Goal: Information Seeking & Learning: Learn about a topic

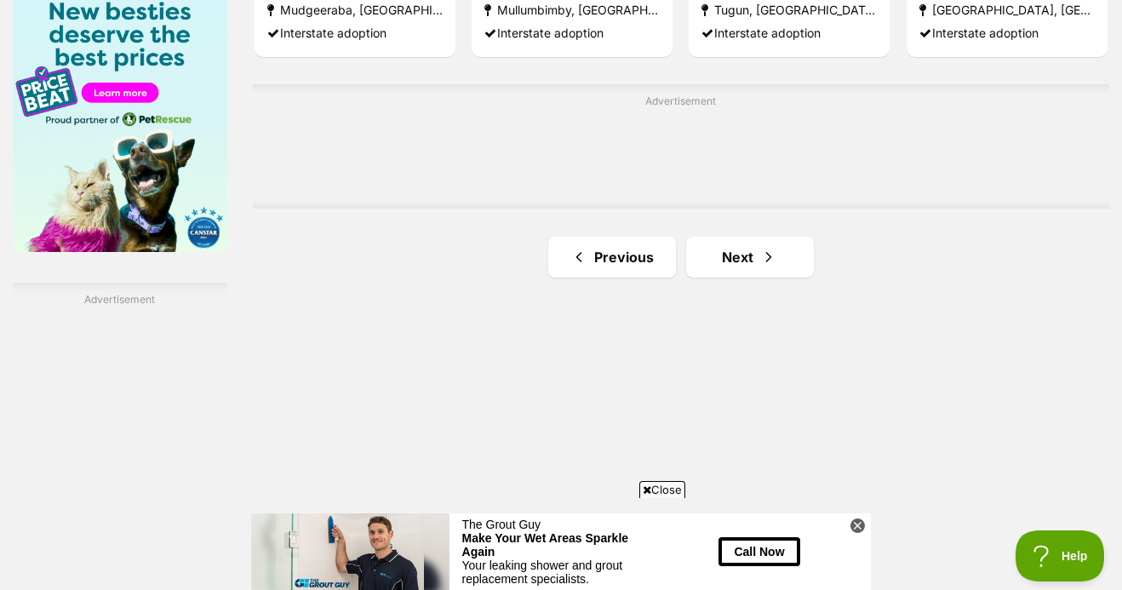
scroll to position [2815, 0]
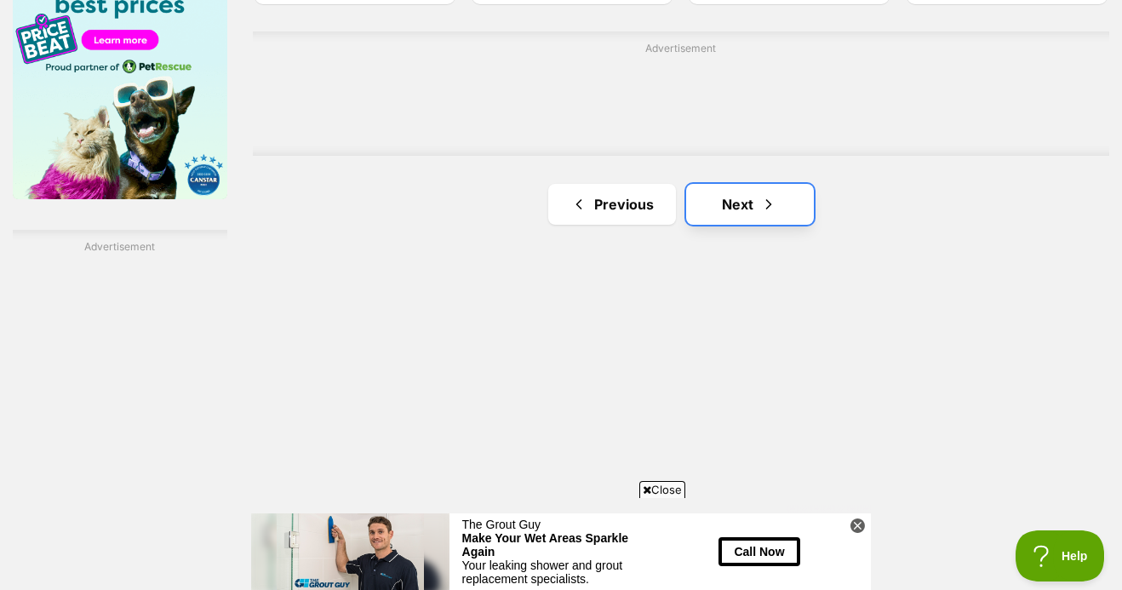
click at [703, 193] on link "Next" at bounding box center [750, 204] width 128 height 41
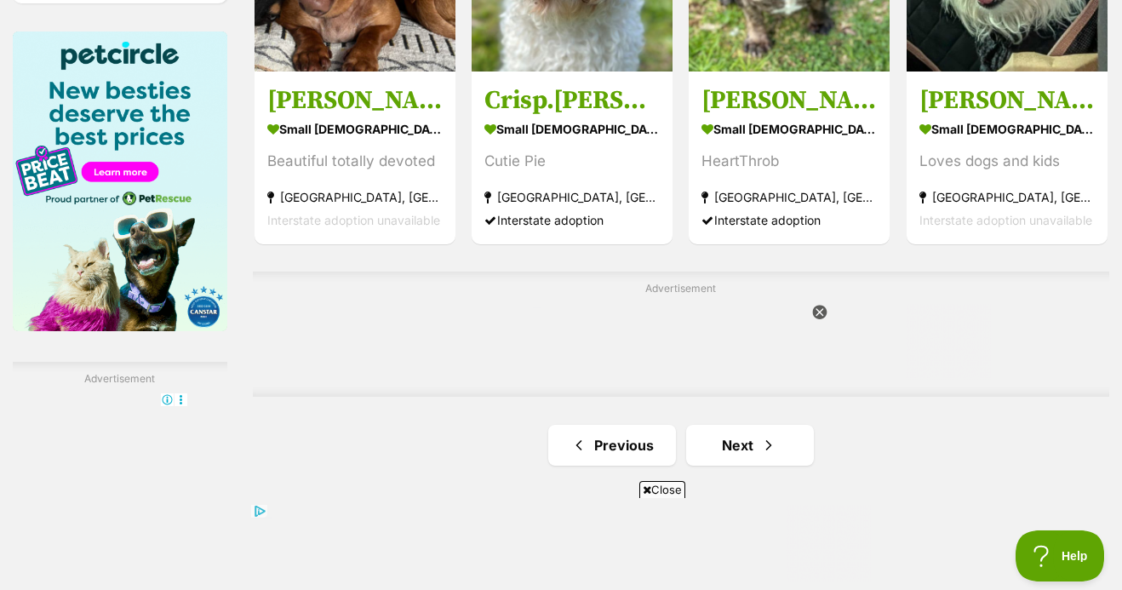
scroll to position [2684, 0]
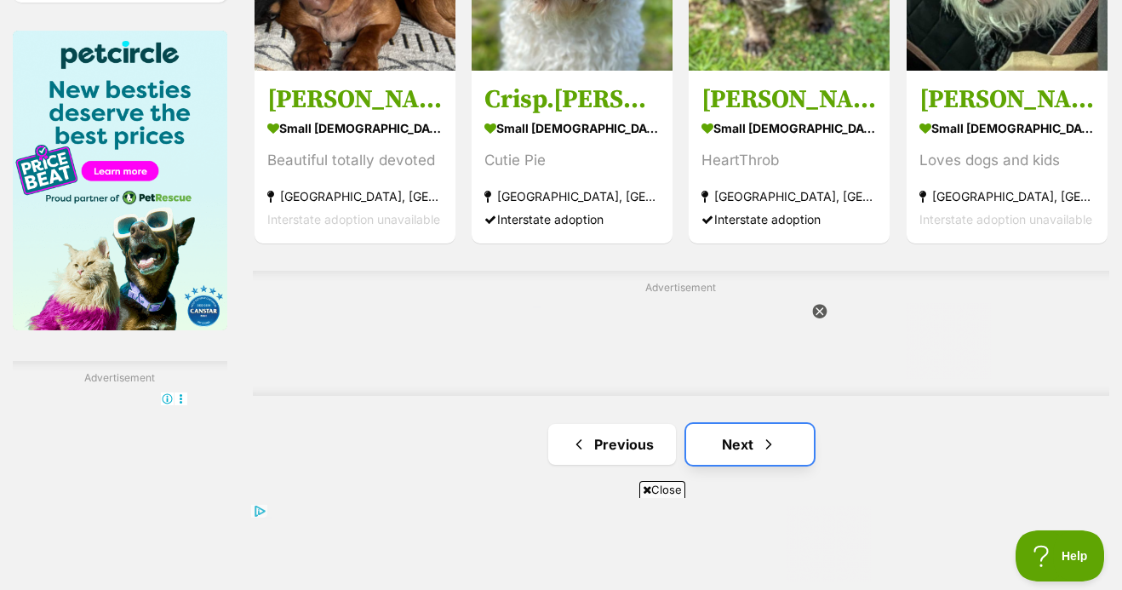
click at [753, 429] on link "Next" at bounding box center [750, 444] width 128 height 41
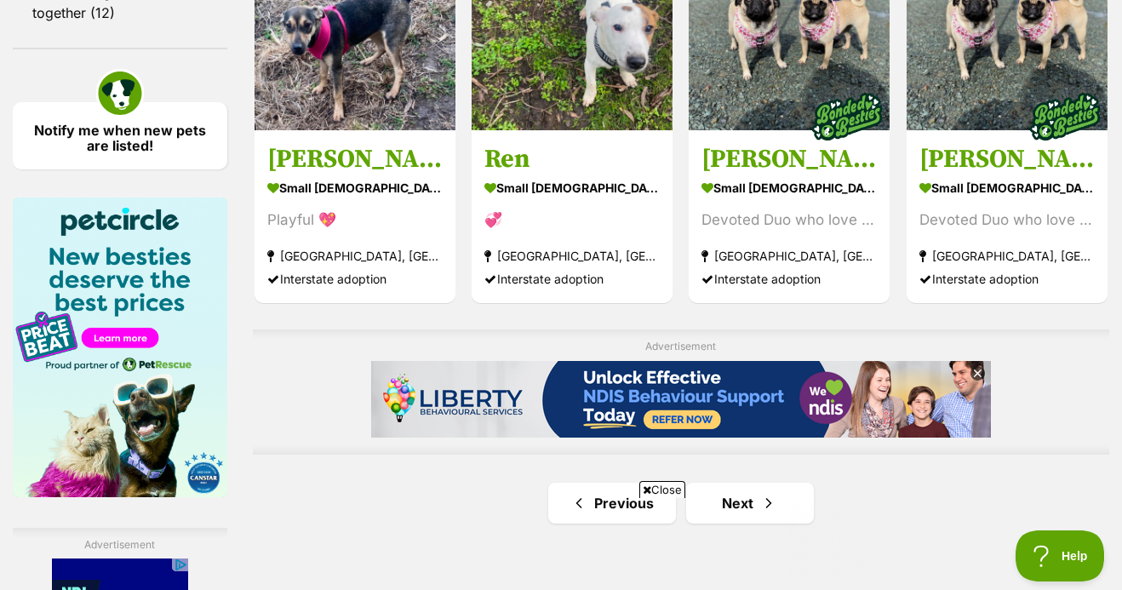
scroll to position [2884, 0]
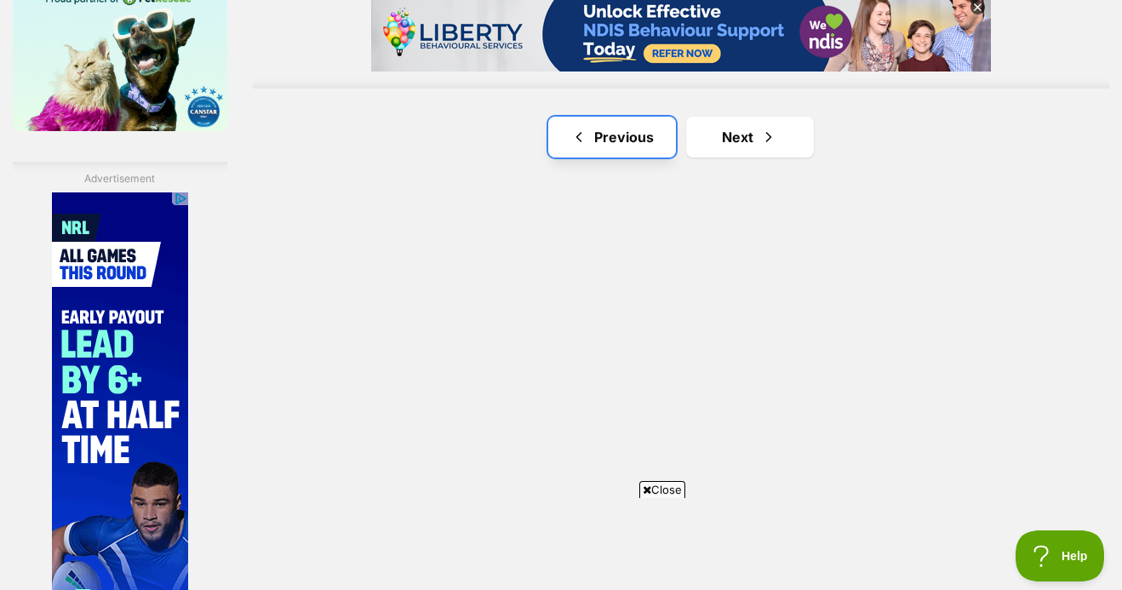
click at [622, 120] on link "Previous" at bounding box center [612, 137] width 128 height 41
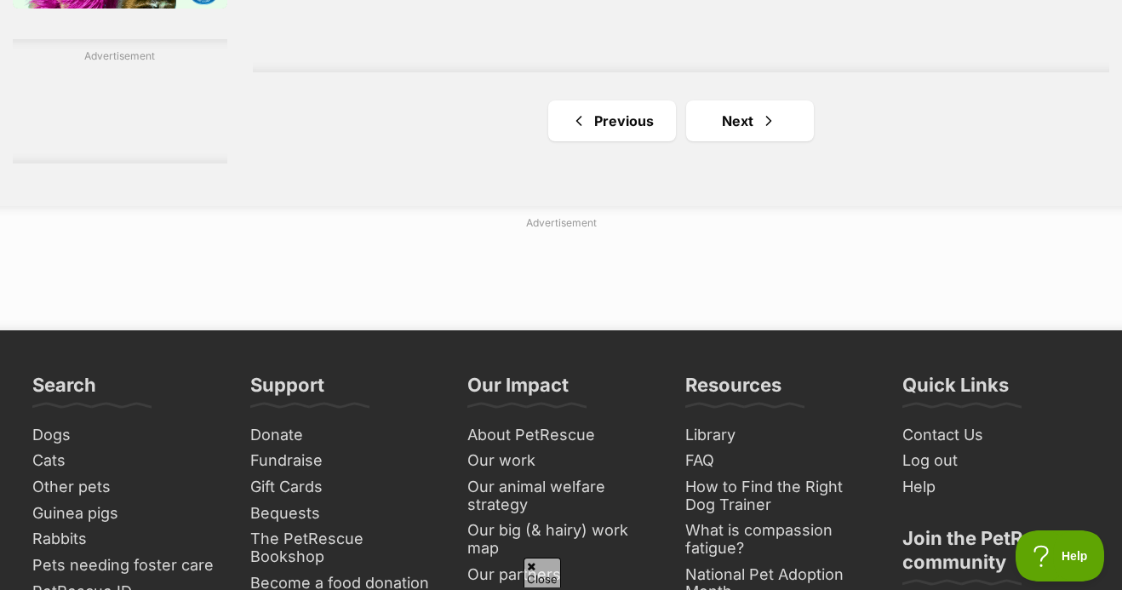
scroll to position [3005, 0]
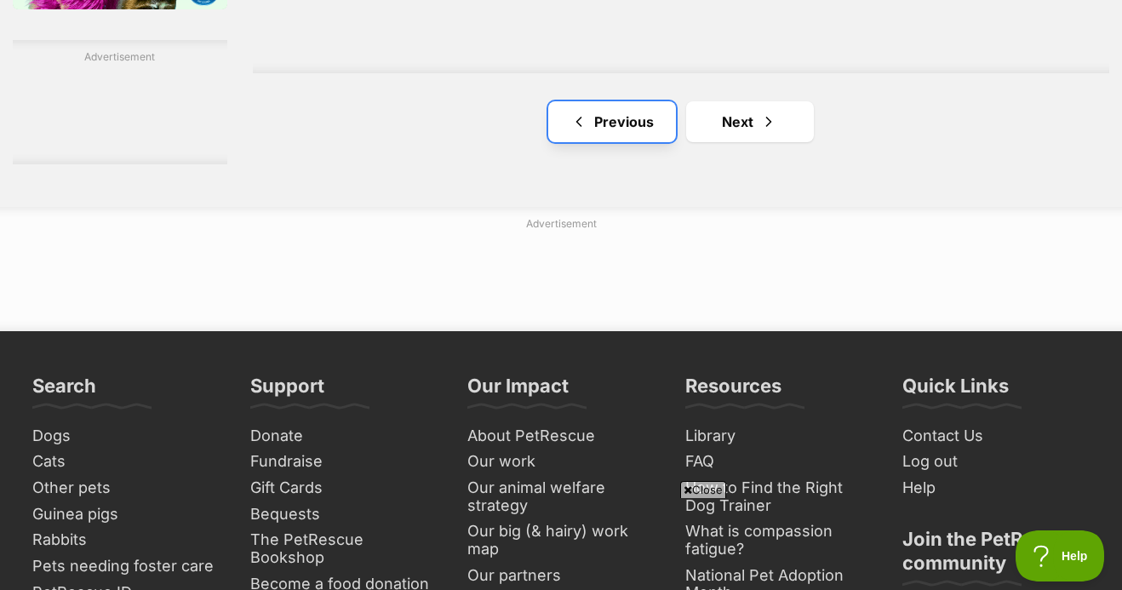
click at [588, 104] on link "Previous" at bounding box center [612, 121] width 128 height 41
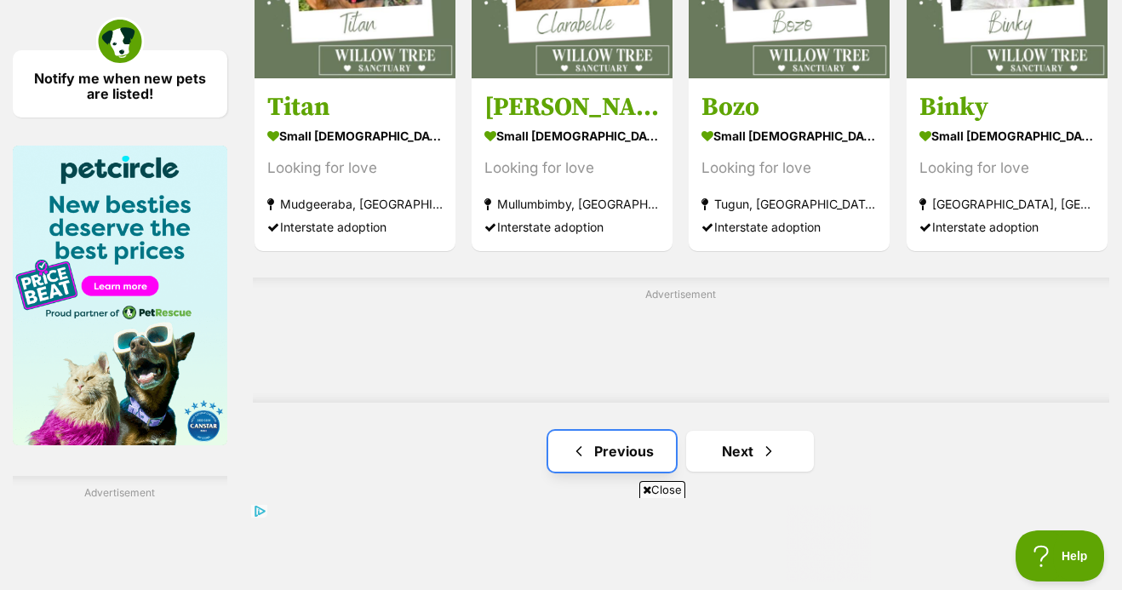
click at [576, 449] on span "Previous page" at bounding box center [578, 451] width 17 height 20
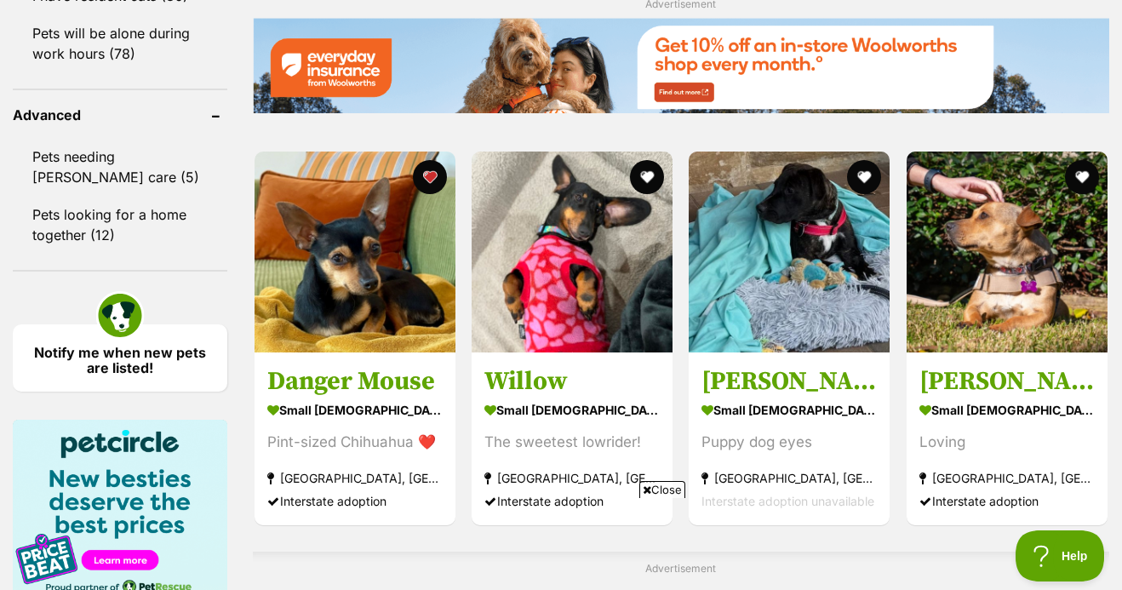
scroll to position [2320, 0]
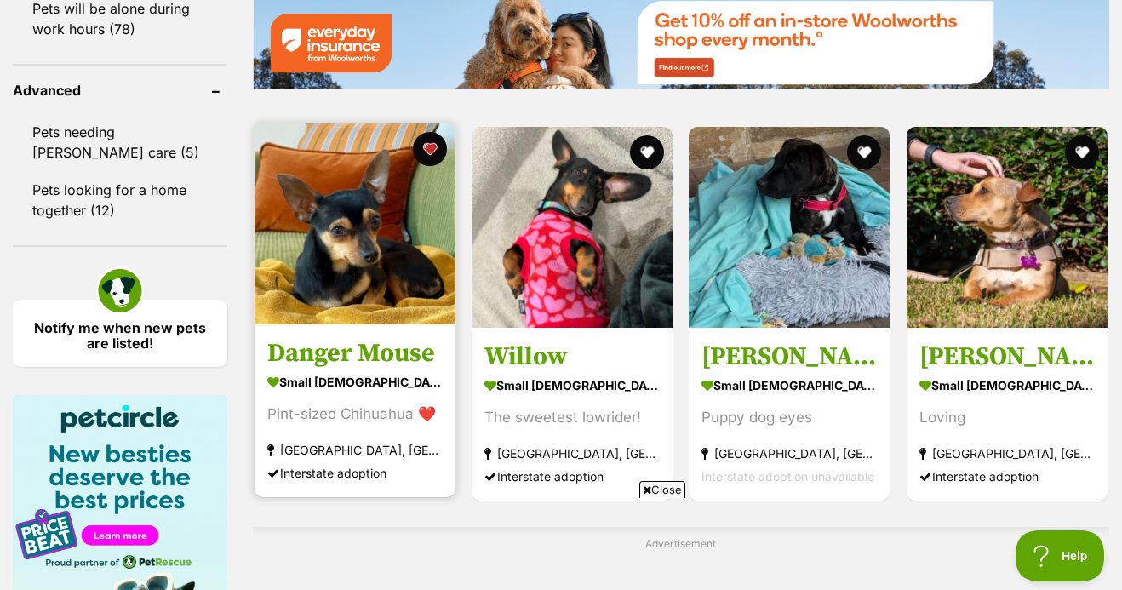
click at [372, 302] on img at bounding box center [355, 223] width 201 height 201
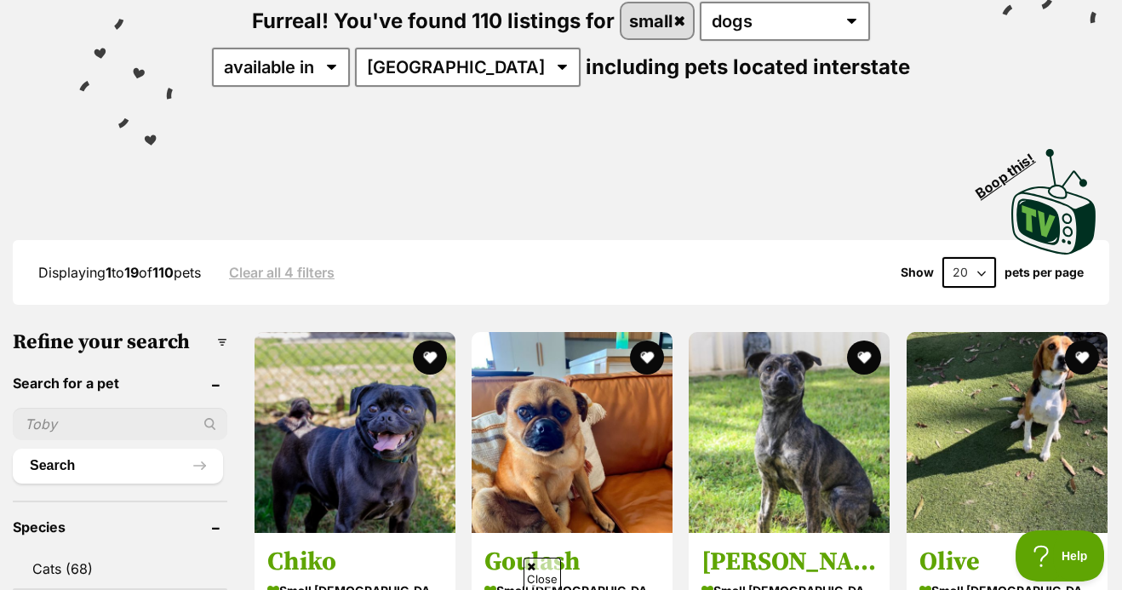
scroll to position [221, 0]
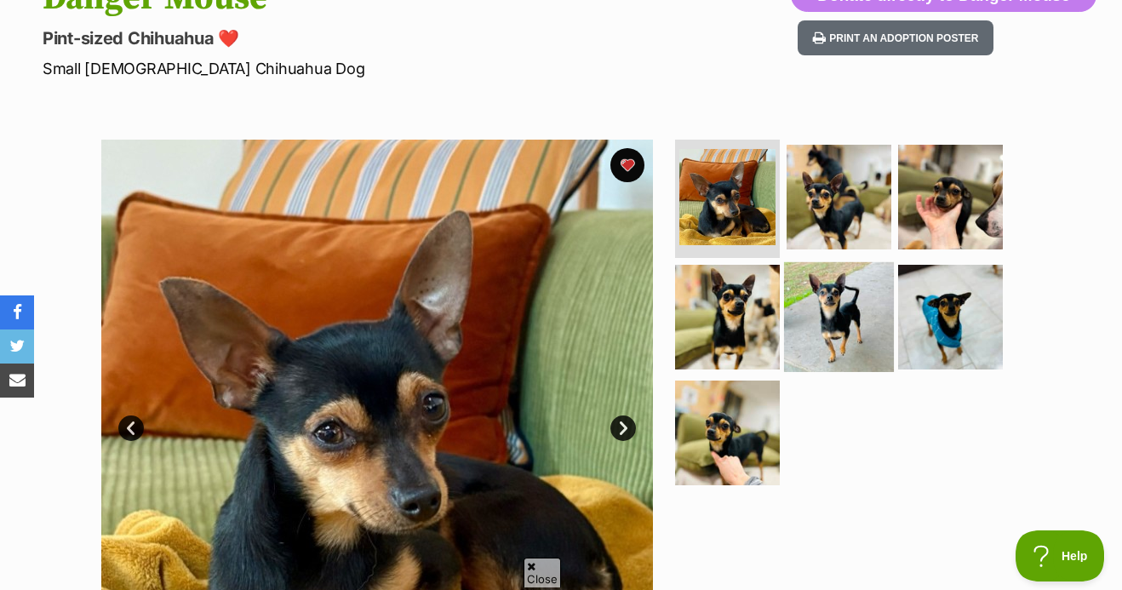
click at [873, 296] on img at bounding box center [839, 317] width 110 height 110
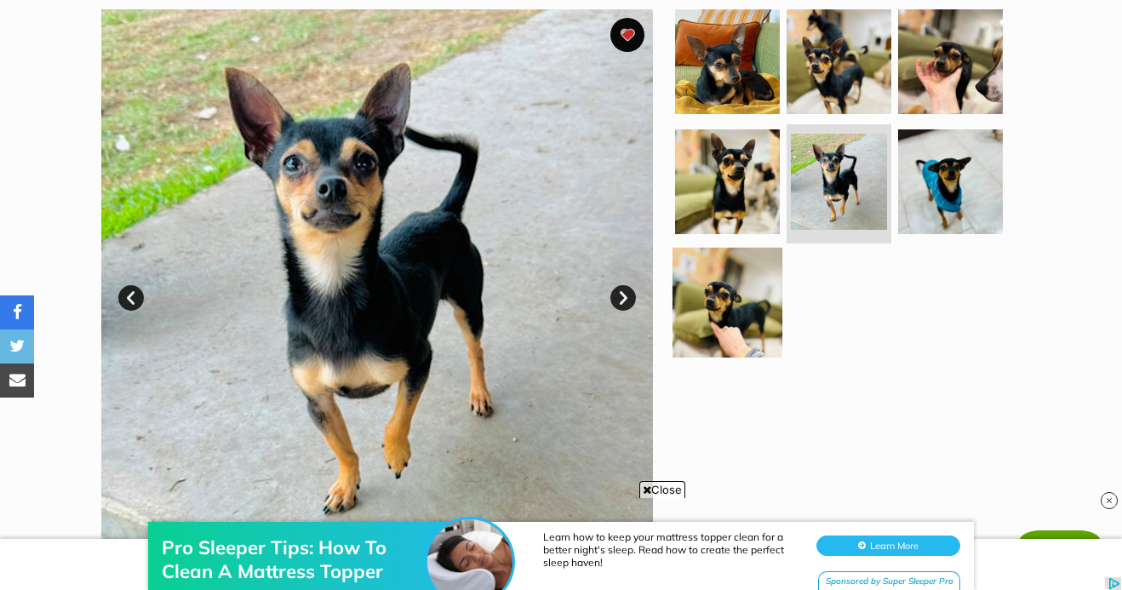
click at [731, 266] on img at bounding box center [728, 303] width 110 height 110
